Goal: Navigation & Orientation: Find specific page/section

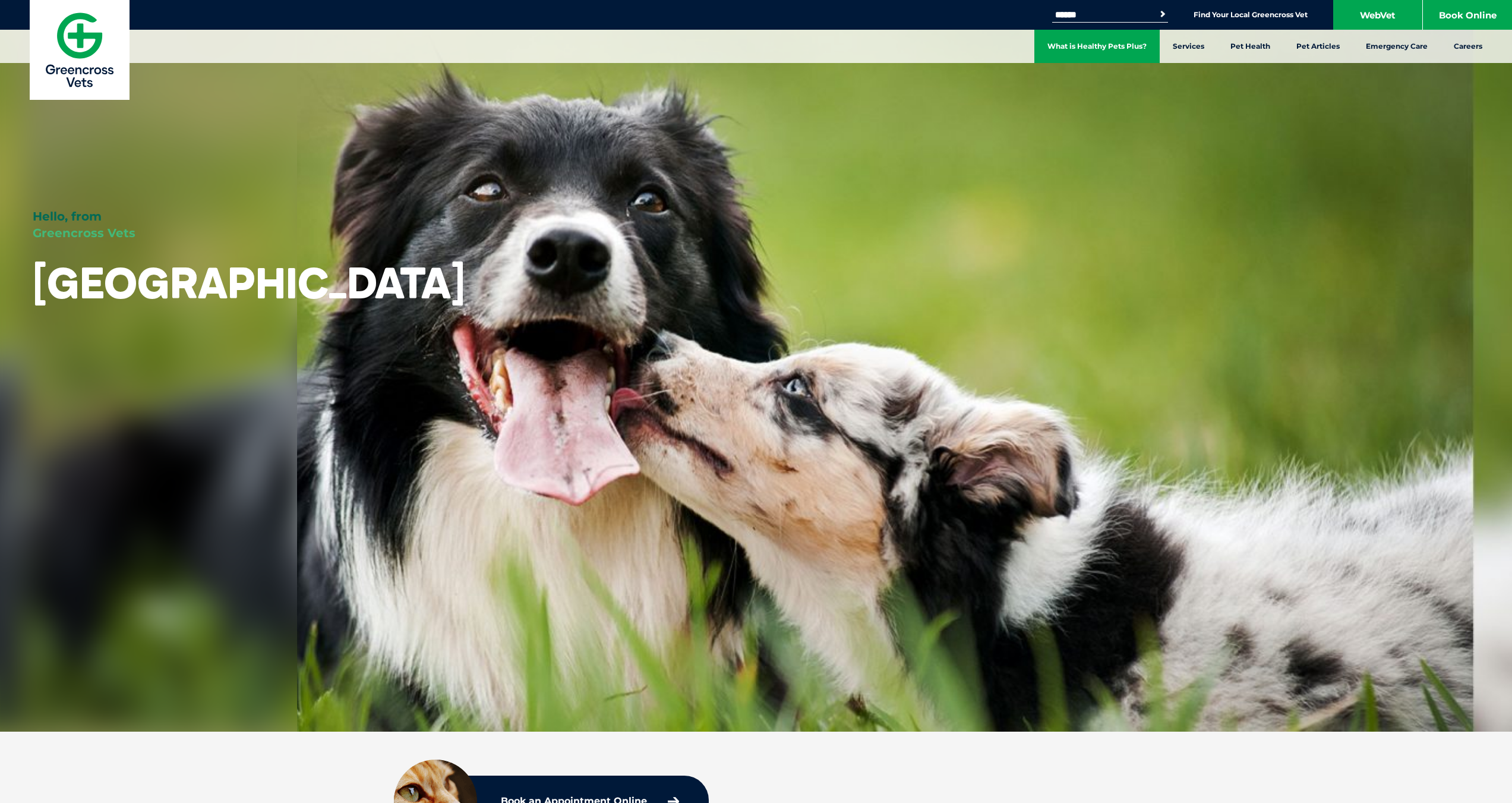
click at [1099, 50] on link "What is Healthy Pets Plus?" at bounding box center [1097, 46] width 125 height 34
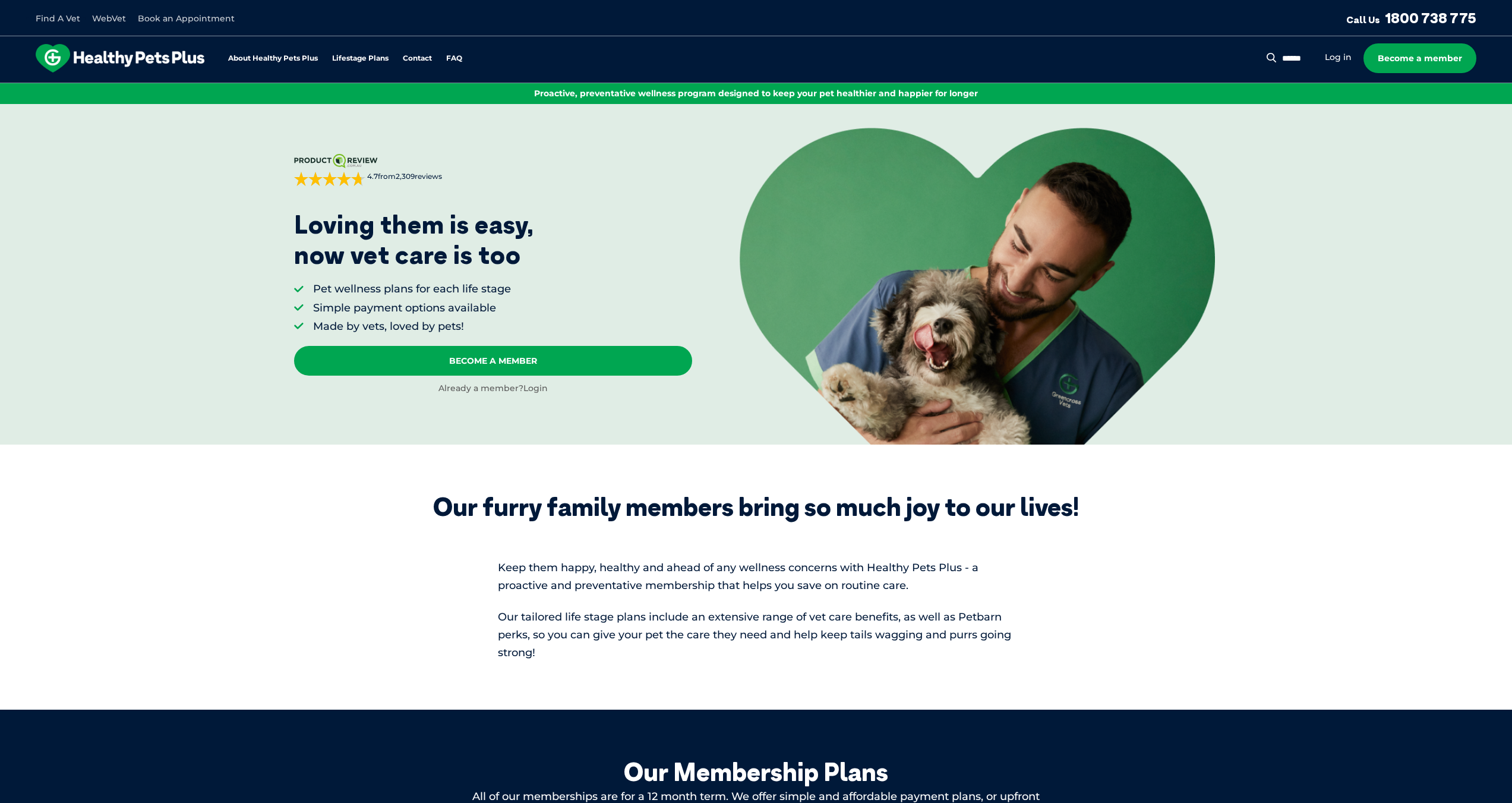
click at [539, 387] on link "Login" at bounding box center [536, 388] width 25 height 11
